Goal: Task Accomplishment & Management: Use online tool/utility

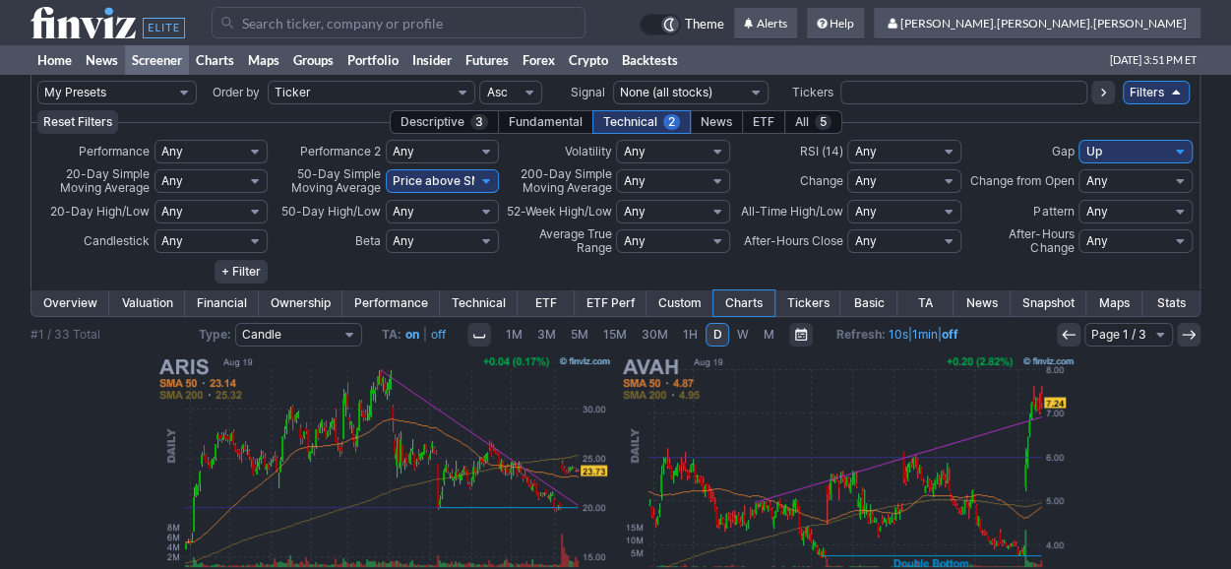
click at [170, 96] on select "My Presets -Save Screen -Edit Screens s: nuevo 2 2025 s: intradia s: CAIDA FUER…" at bounding box center [116, 93] width 159 height 24
click at [37, 81] on select "My Presets -Save Screen -Edit Screens s: nuevo 2 2025 s: intradia s: CAIDA FUER…" at bounding box center [116, 93] width 159 height 24
select select "My Presets"
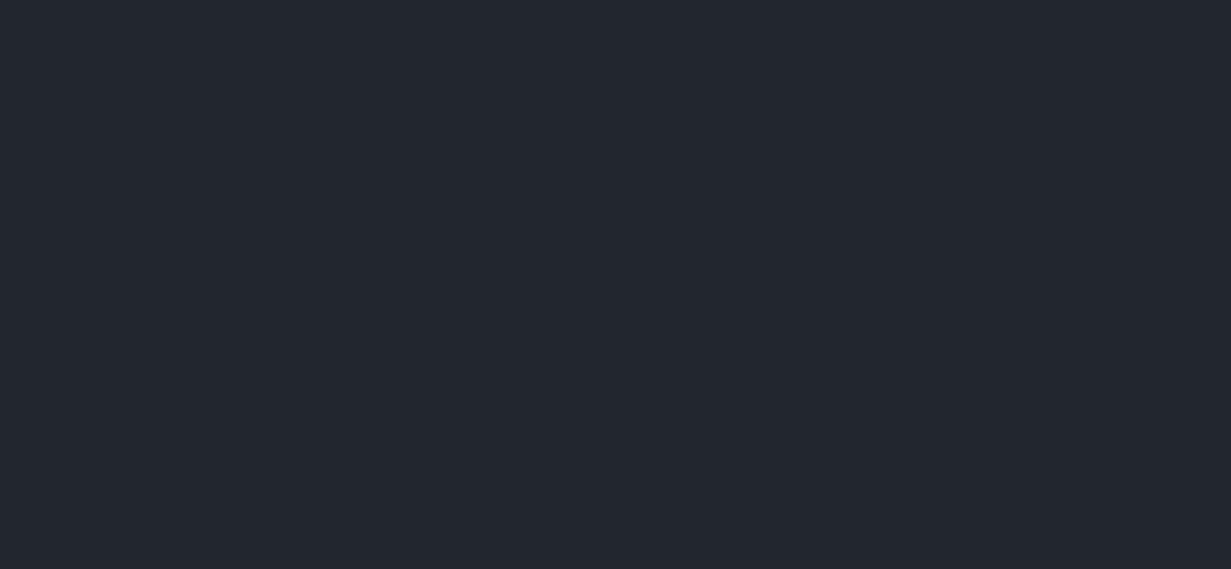
scroll to position [1726, 0]
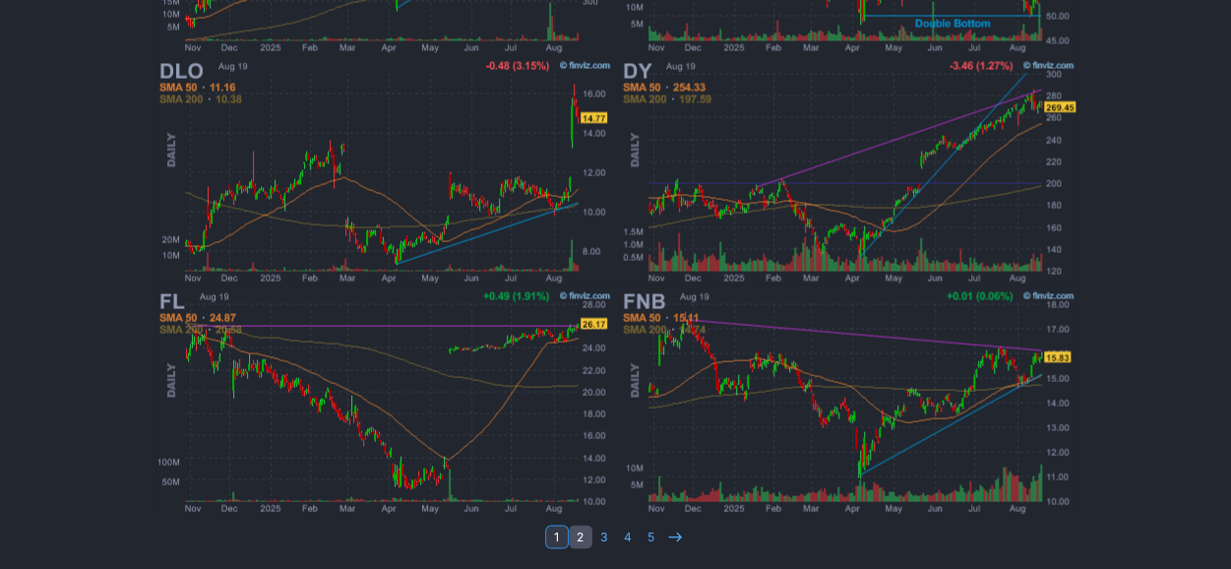
click at [573, 531] on link "2" at bounding box center [581, 537] width 24 height 24
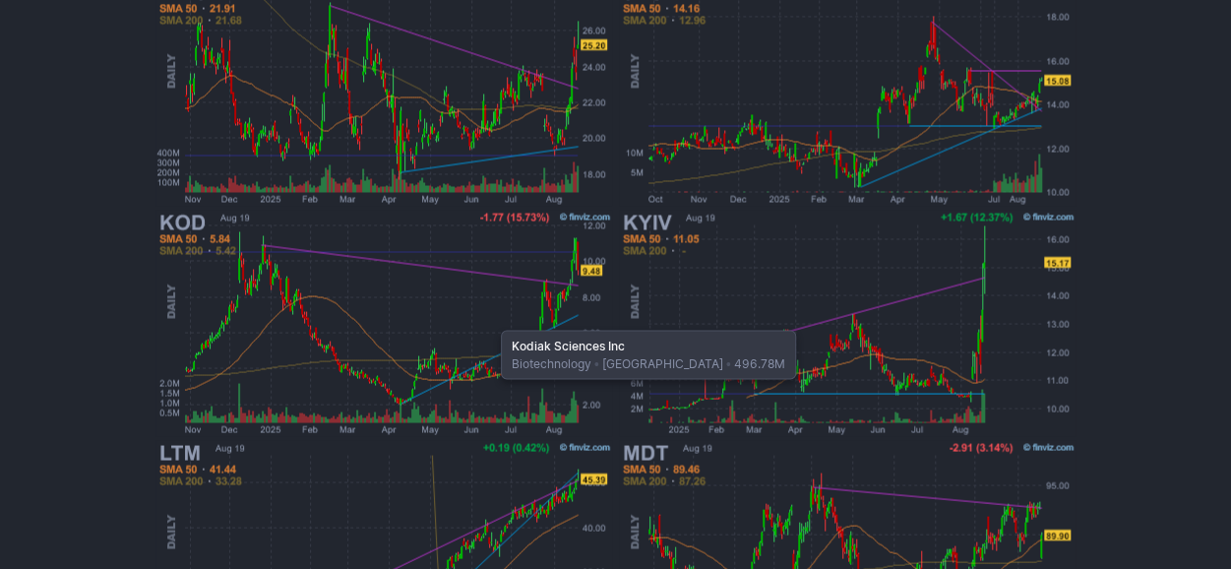
scroll to position [1726, 0]
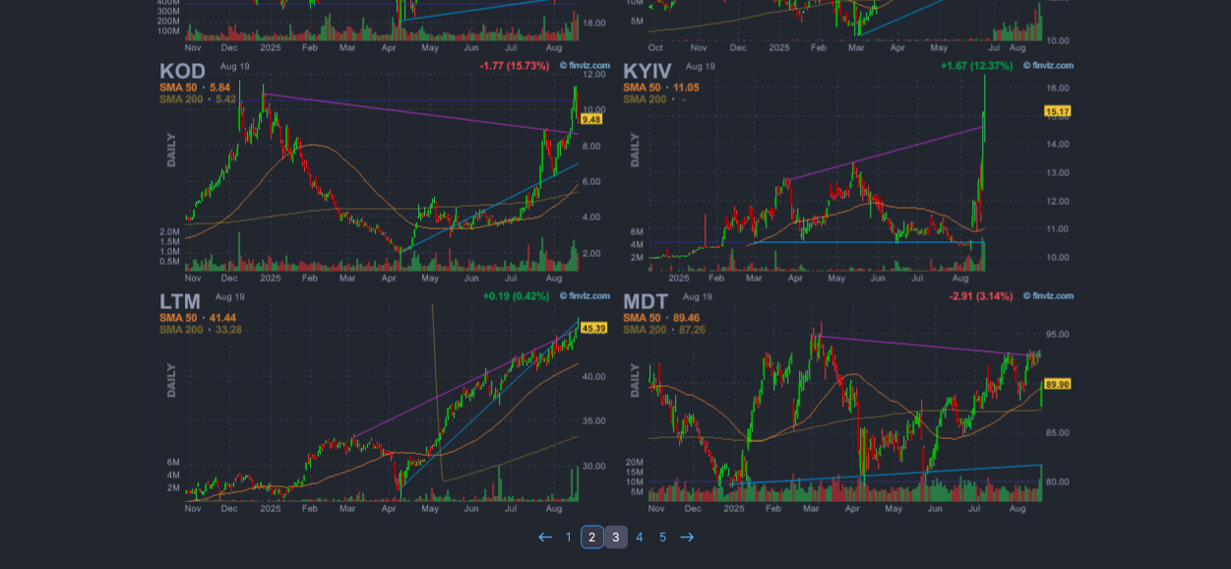
click at [610, 530] on link "3" at bounding box center [616, 537] width 24 height 24
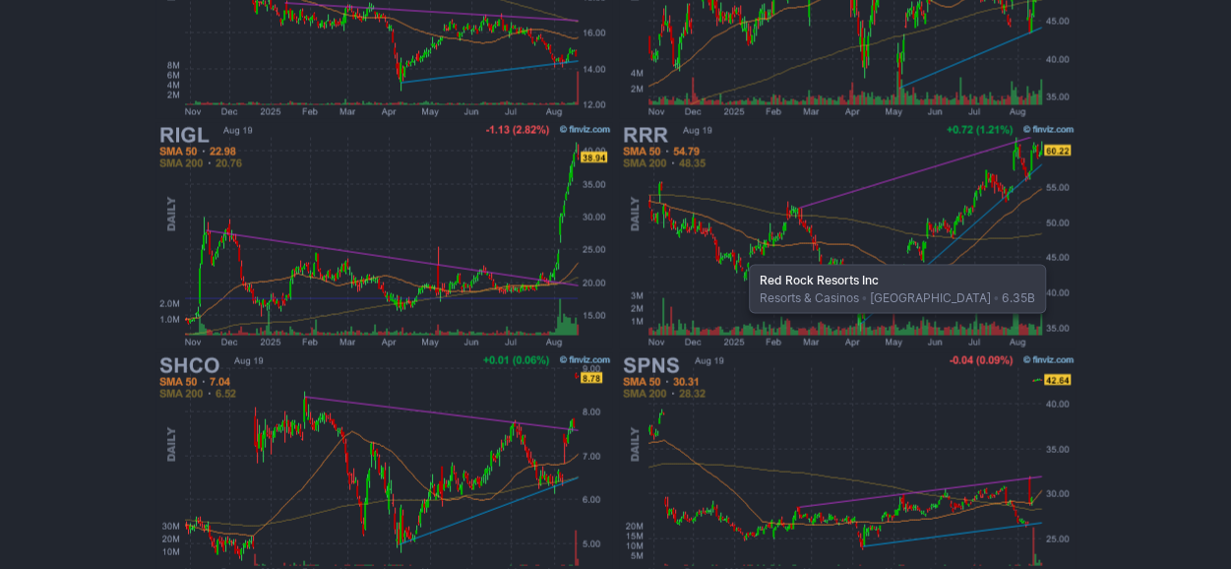
scroll to position [1726, 0]
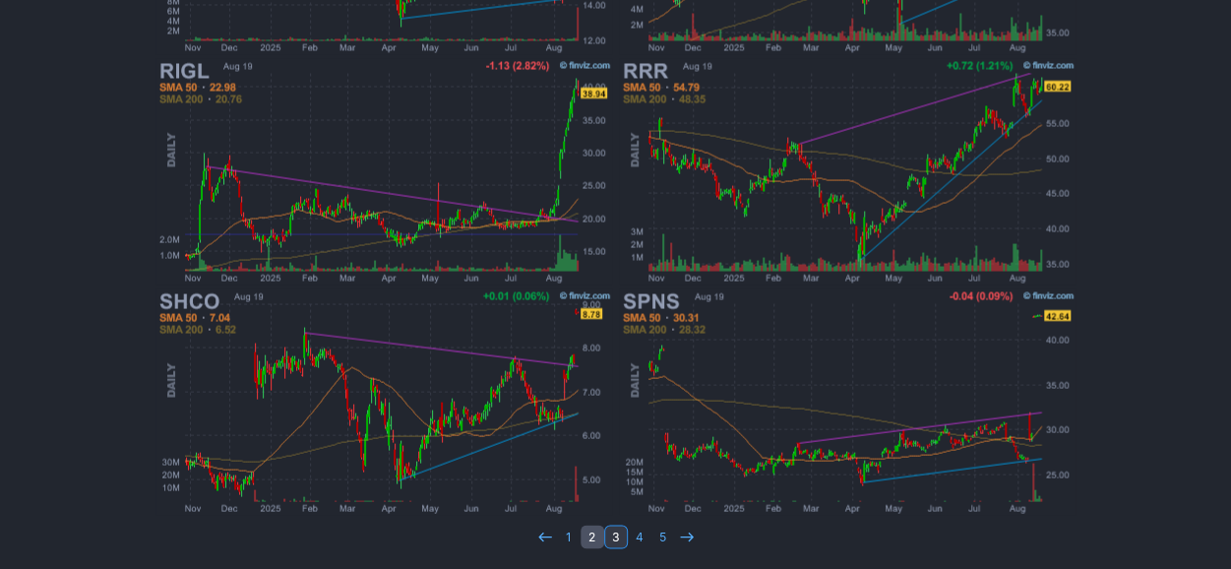
click at [587, 534] on link "2" at bounding box center [593, 537] width 24 height 24
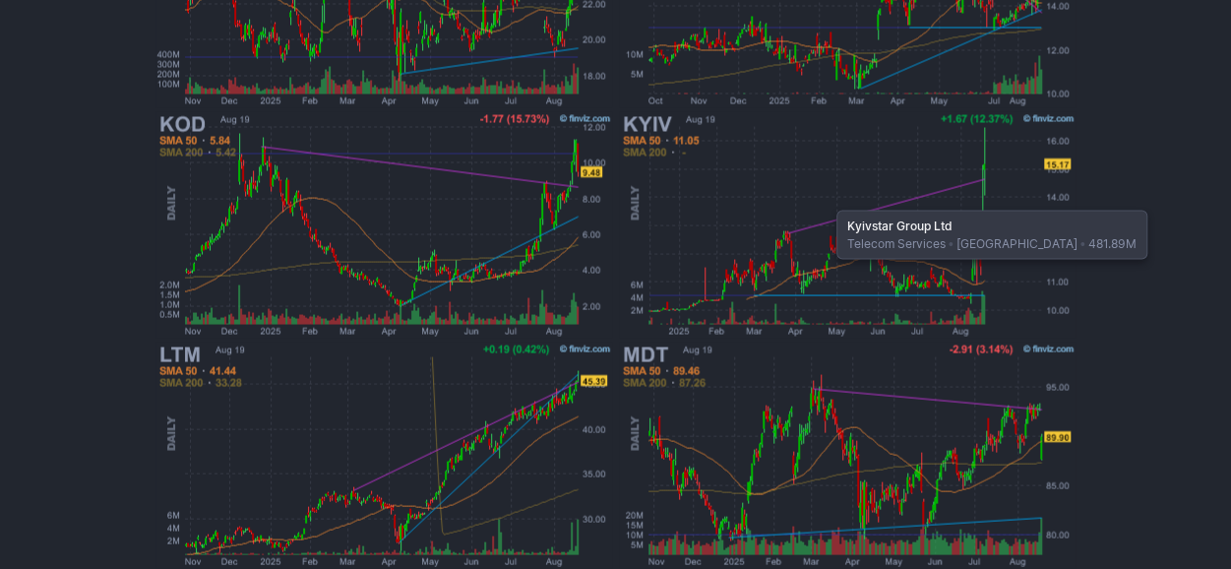
scroll to position [1726, 0]
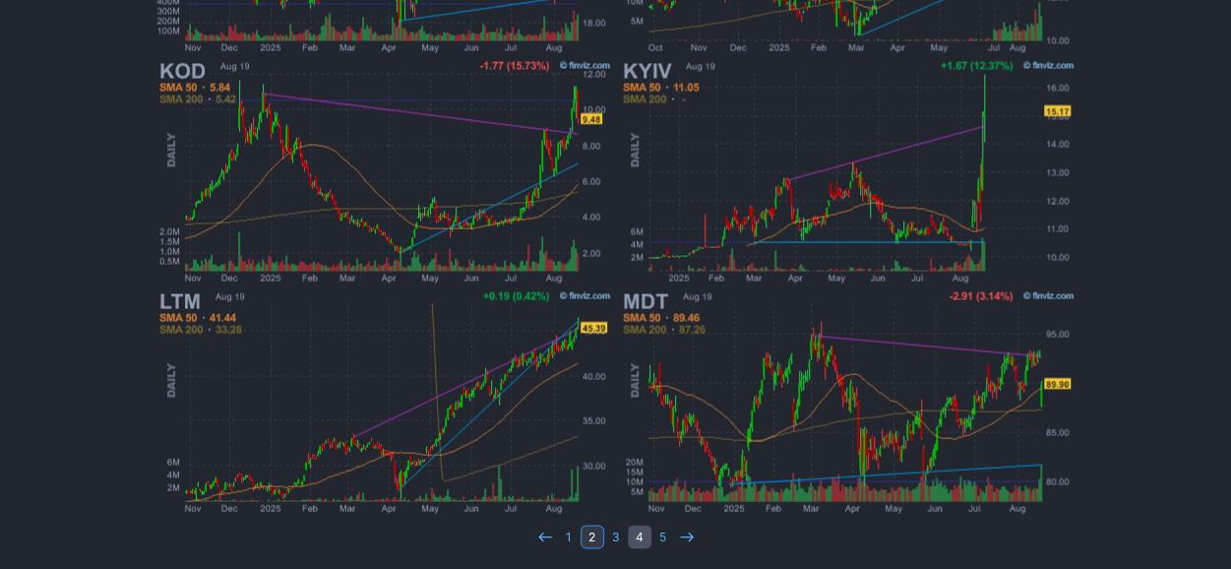
click at [639, 532] on link "4" at bounding box center [640, 537] width 24 height 24
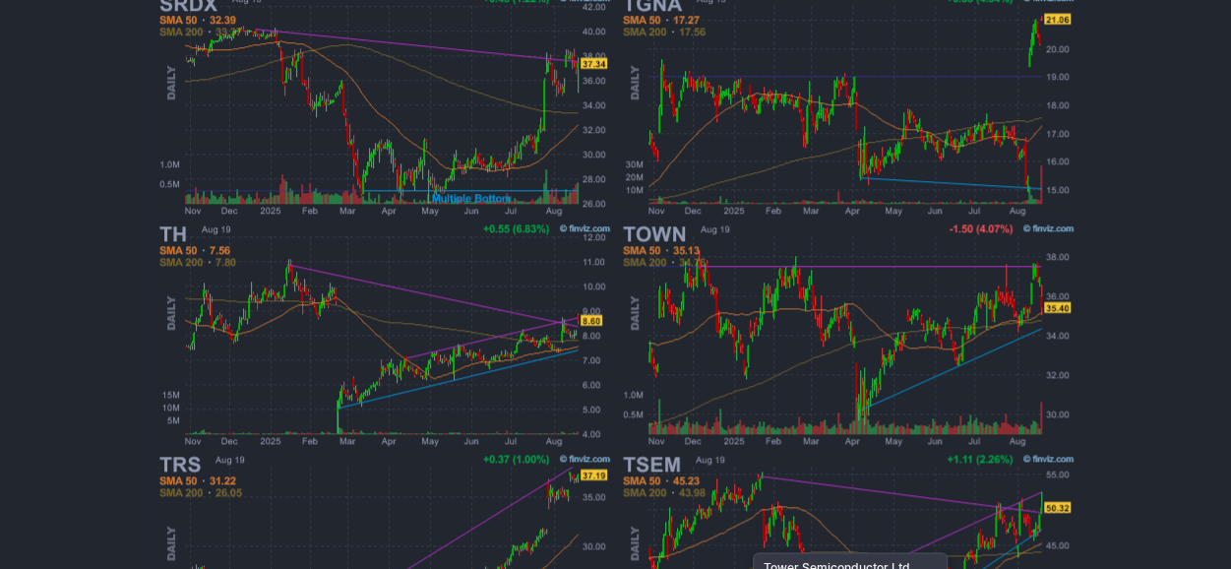
scroll to position [787, 0]
